Goal: Task Accomplishment & Management: Manage account settings

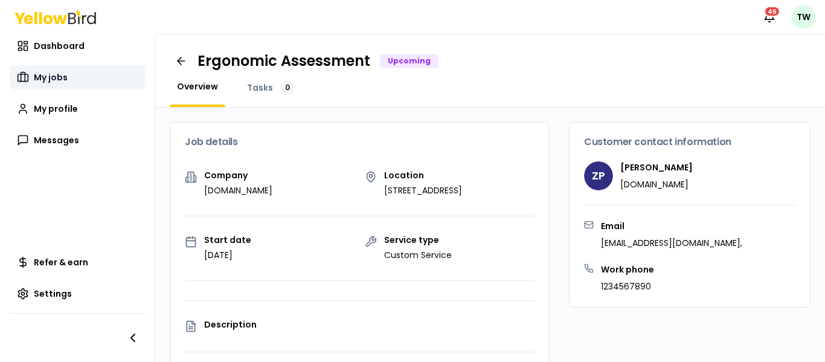
click at [59, 83] on span "My jobs" at bounding box center [51, 77] width 34 height 12
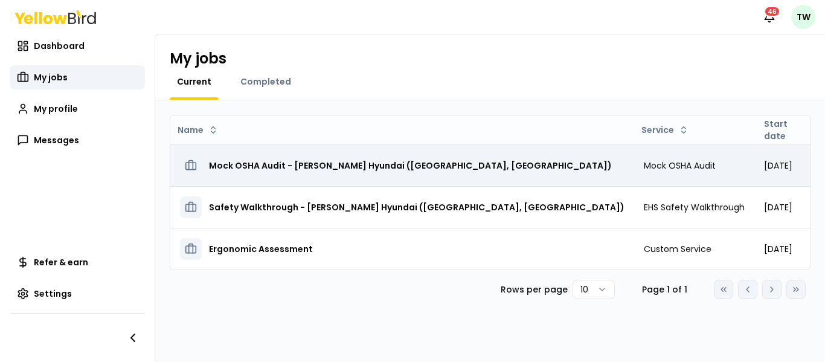
click at [395, 171] on h3 "Mock OSHA Audit - [PERSON_NAME] Hyundai ([GEOGRAPHIC_DATA], [GEOGRAPHIC_DATA])" at bounding box center [410, 166] width 403 height 22
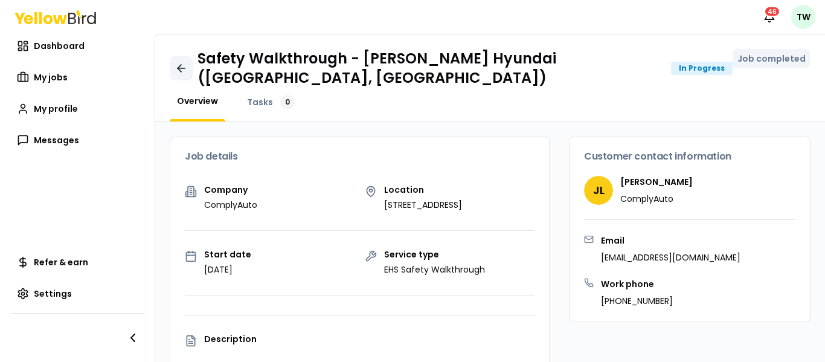
click at [181, 65] on icon at bounding box center [181, 68] width 12 height 12
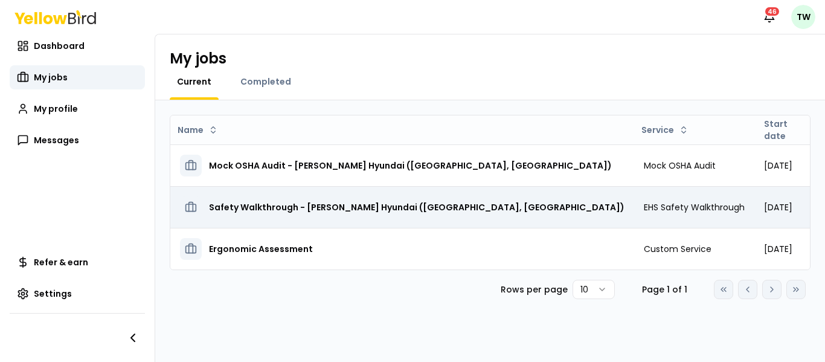
scroll to position [0, 103]
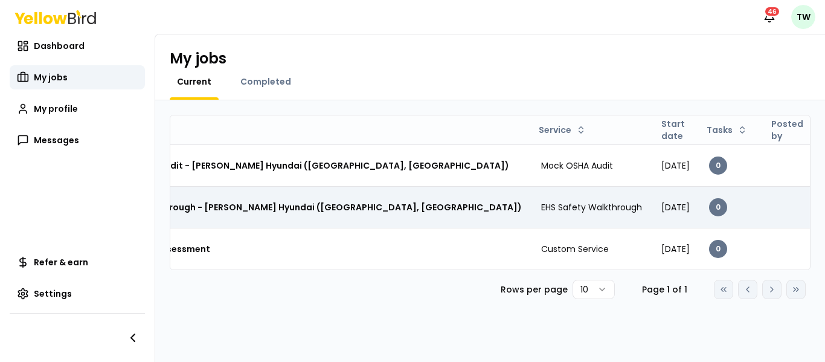
click at [531, 197] on td "EHS Safety Walkthrough" at bounding box center [591, 207] width 120 height 42
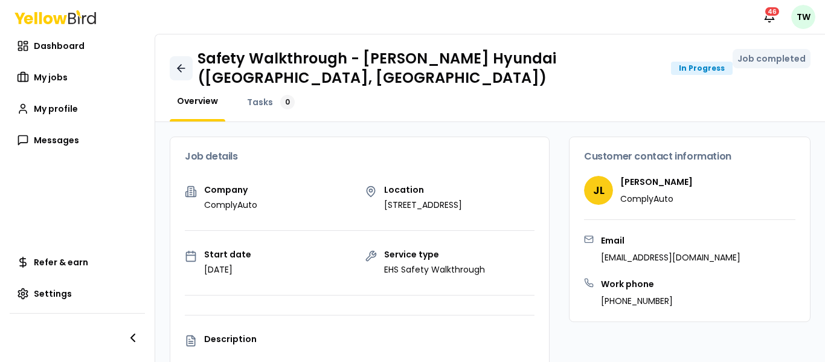
click at [185, 66] on icon at bounding box center [181, 68] width 12 height 12
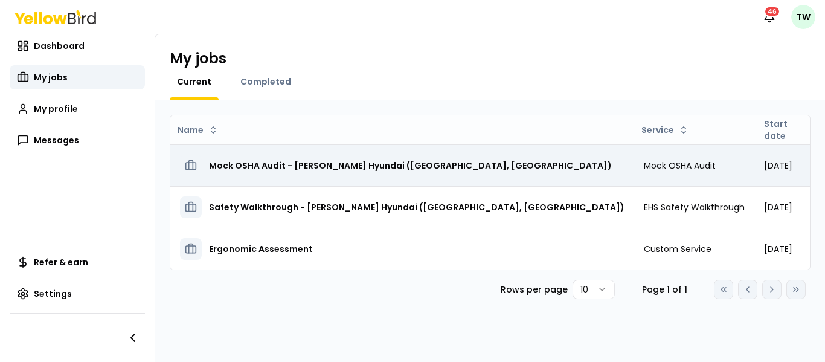
click at [431, 162] on h3 "Mock OSHA Audit - [PERSON_NAME] Hyundai ([GEOGRAPHIC_DATA], [GEOGRAPHIC_DATA])" at bounding box center [410, 166] width 403 height 22
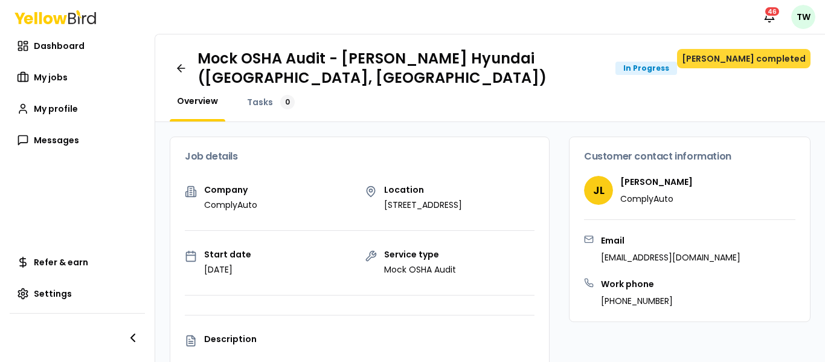
click at [780, 63] on button "[PERSON_NAME] completed" at bounding box center [743, 58] width 133 height 19
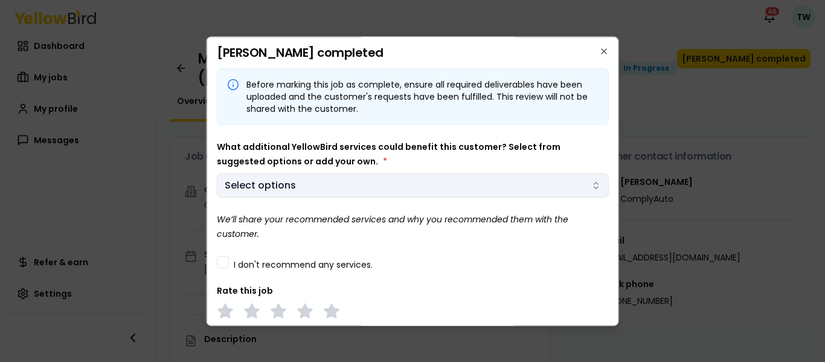
click at [470, 182] on button "Select options" at bounding box center [413, 185] width 392 height 24
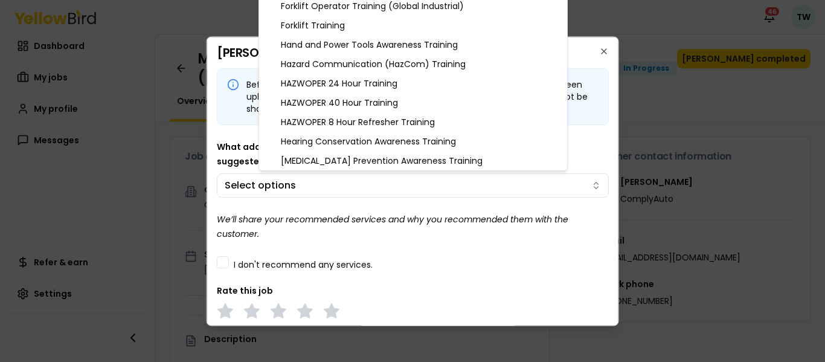
scroll to position [417, 0]
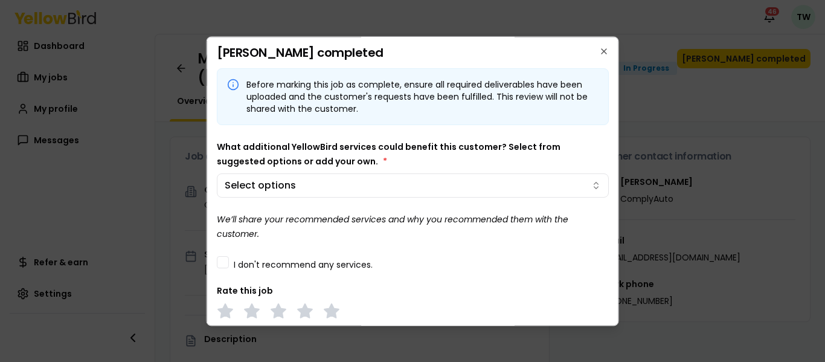
click at [485, 234] on body "Notifications 46 TW Dashboard My jobs My profile Messages Refer & earn Settings…" at bounding box center [412, 181] width 825 height 362
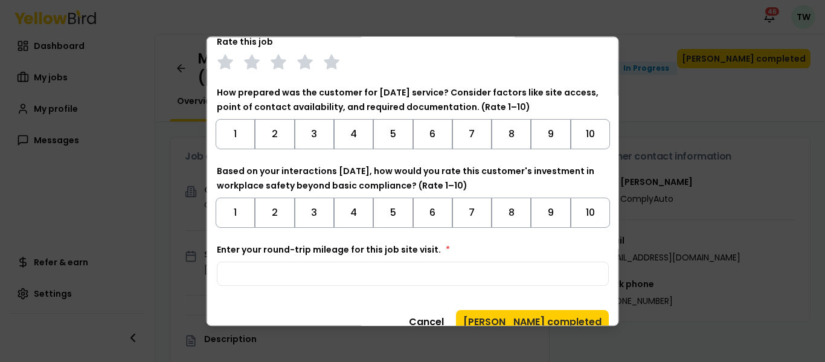
scroll to position [267, 0]
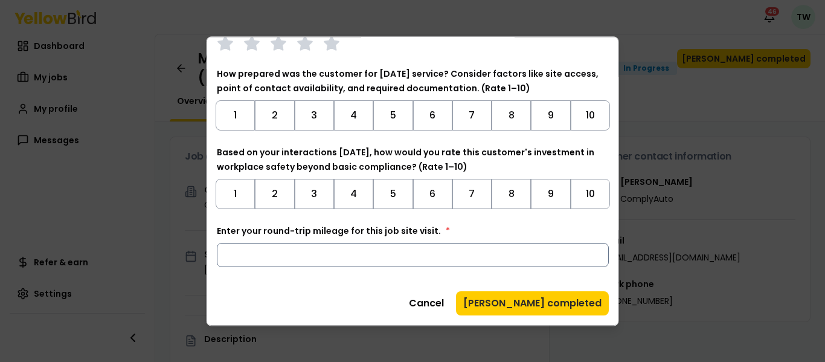
click at [453, 259] on input "Enter your round-trip mileage for this job site visit. *" at bounding box center [413, 255] width 392 height 24
type input "***"
click at [513, 193] on button "8" at bounding box center [510, 194] width 39 height 30
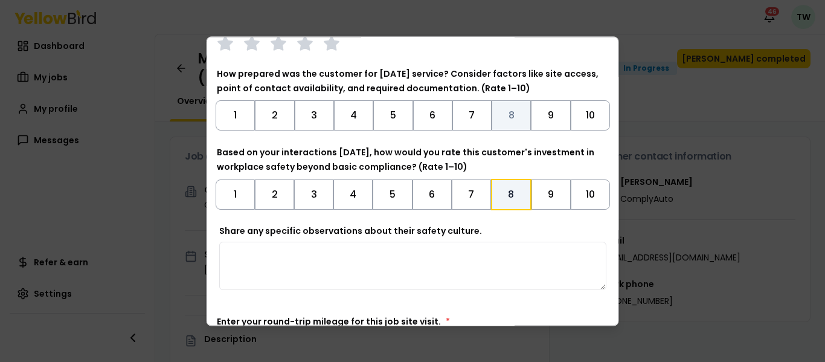
click at [516, 125] on button "8" at bounding box center [510, 115] width 39 height 30
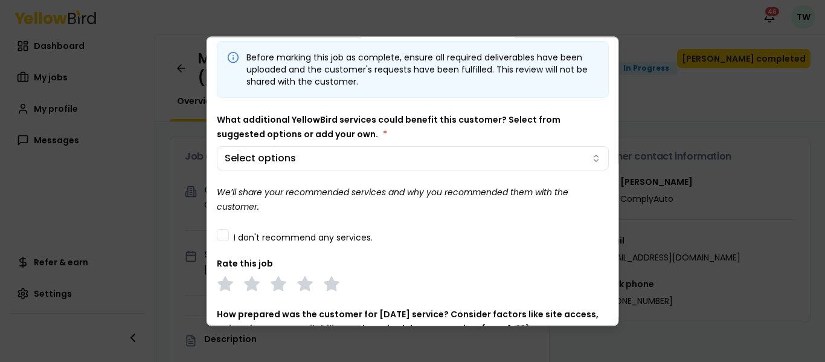
scroll to position [25, 0]
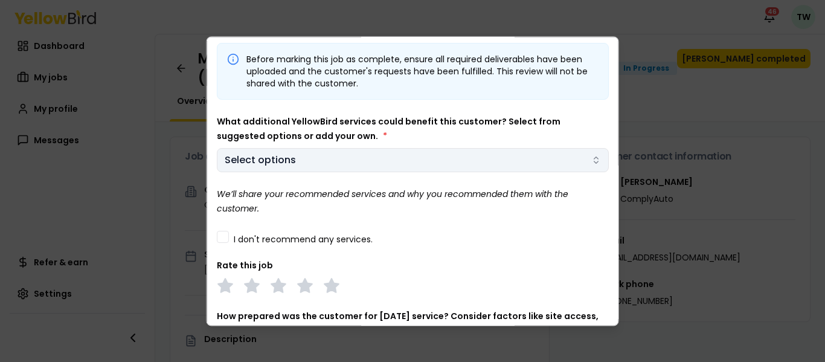
click at [481, 161] on button "Select options" at bounding box center [413, 160] width 392 height 24
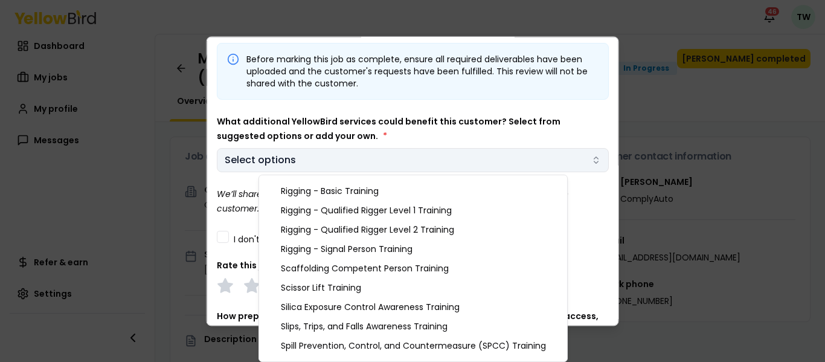
scroll to position [1316, 0]
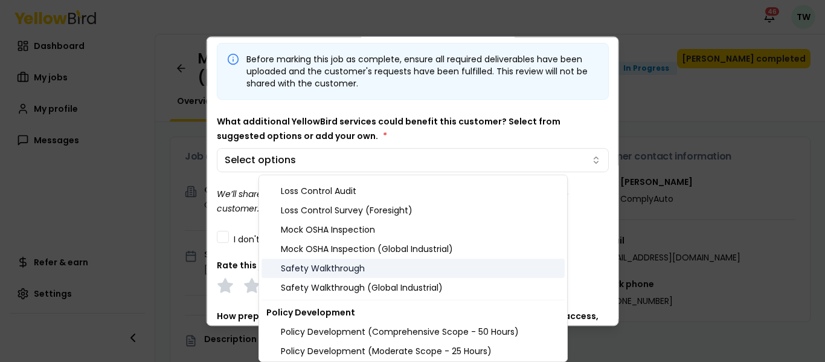
click at [330, 265] on div "Safety Walkthrough" at bounding box center [412, 267] width 303 height 19
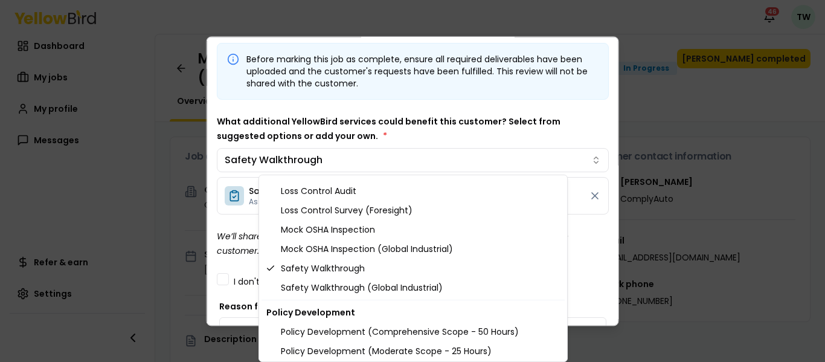
click at [495, 113] on div at bounding box center [412, 181] width 825 height 362
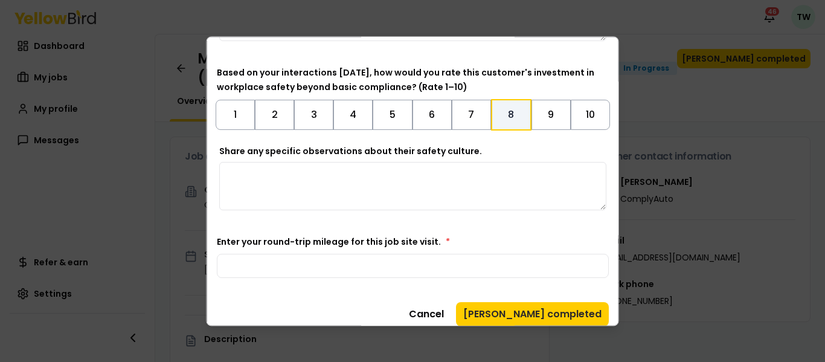
scroll to position [580, 0]
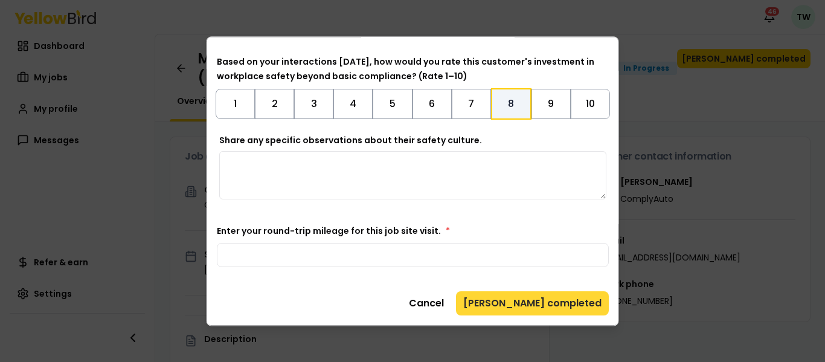
click at [521, 302] on button "[PERSON_NAME] completed" at bounding box center [532, 303] width 153 height 24
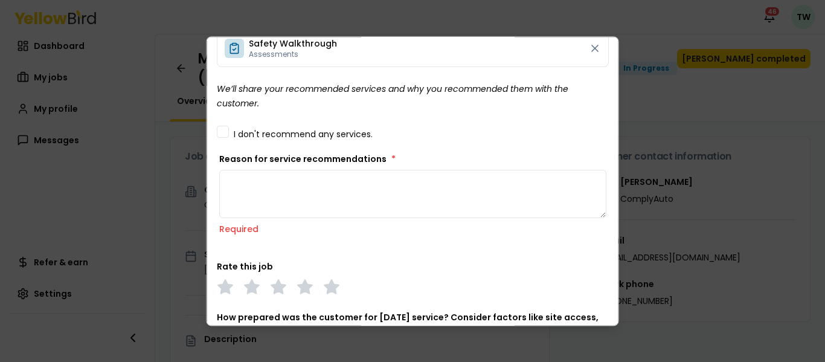
click at [521, 302] on div "Before marking this job as complete, ensure all required deliverables have been…" at bounding box center [413, 294] width 392 height 796
click at [524, 207] on textarea "Reason for service recommendations *" at bounding box center [412, 194] width 387 height 48
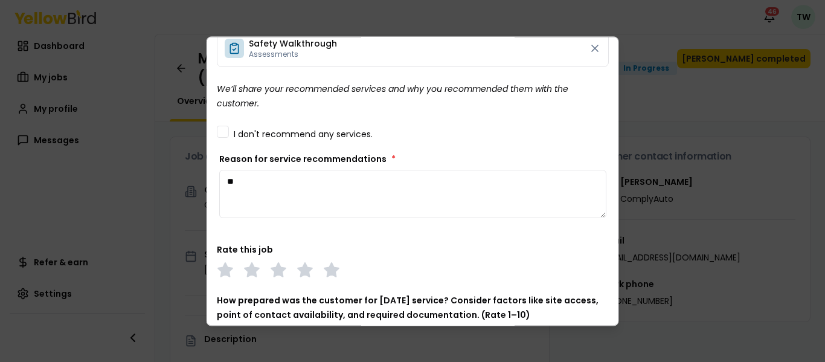
type textarea "*"
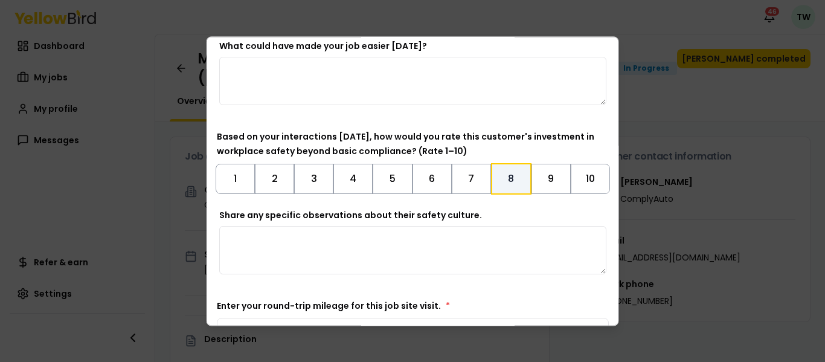
scroll to position [580, 0]
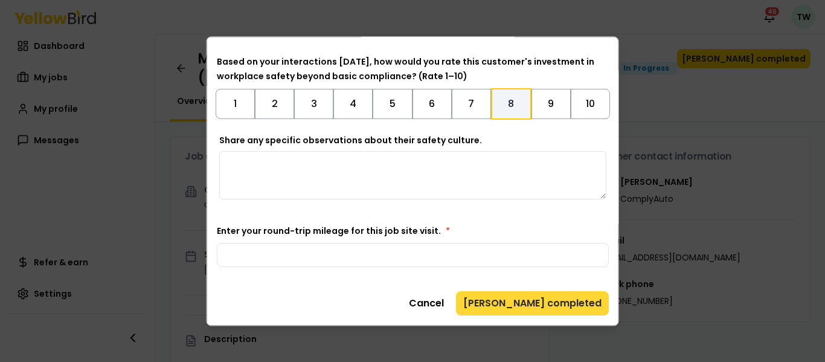
type textarea "**********"
click at [535, 299] on button "[PERSON_NAME] completed" at bounding box center [532, 303] width 153 height 24
